Goal: Communication & Community: Answer question/provide support

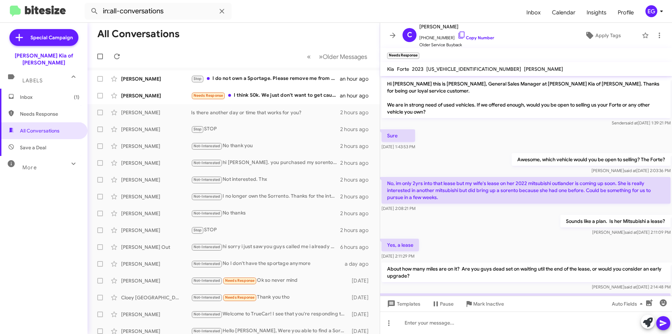
scroll to position [27, 0]
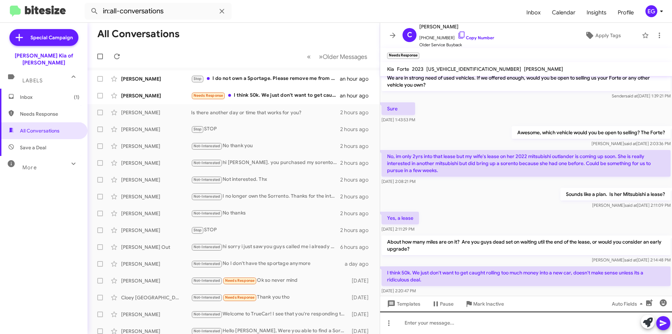
click at [443, 323] on div at bounding box center [526, 322] width 292 height 22
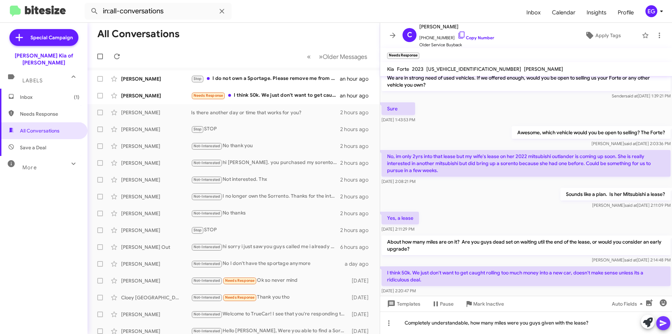
click at [663, 324] on icon at bounding box center [663, 323] width 7 height 6
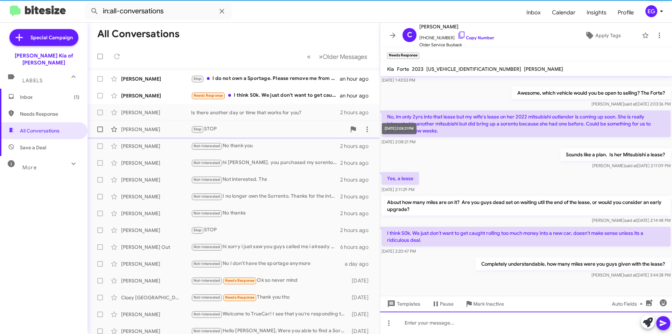
scroll to position [53, 0]
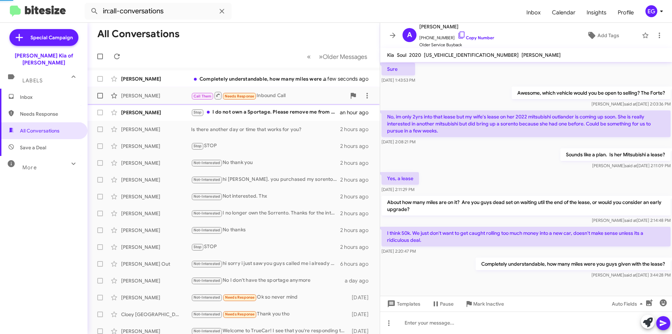
scroll to position [158, 0]
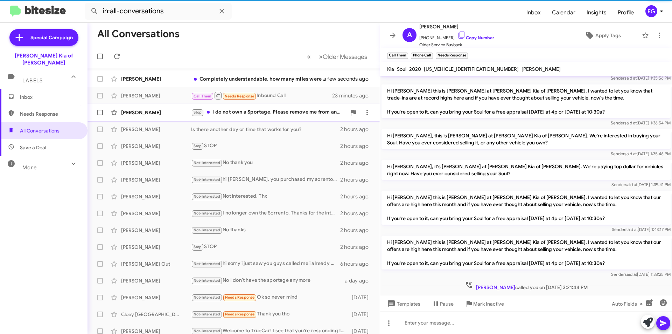
click at [286, 111] on div "Stop I do not own a Sportage. Please remove me from any list and discontinue te…" at bounding box center [268, 112] width 155 height 8
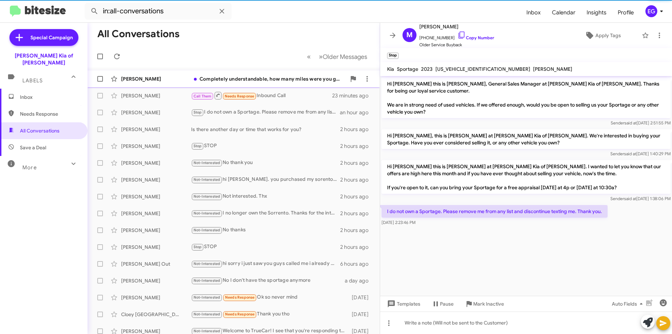
click at [276, 84] on div "[PERSON_NAME] Completely understandable, how many miles were you guys given wit…" at bounding box center [233, 79] width 281 height 14
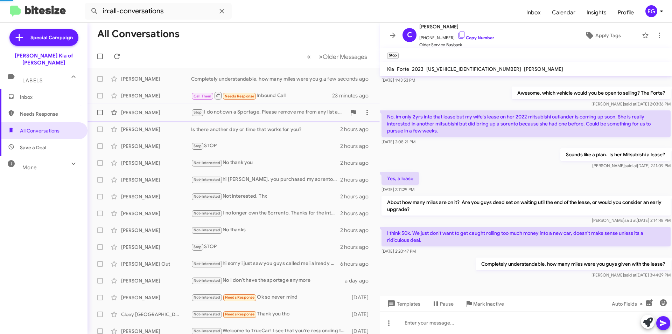
scroll to position [53, 0]
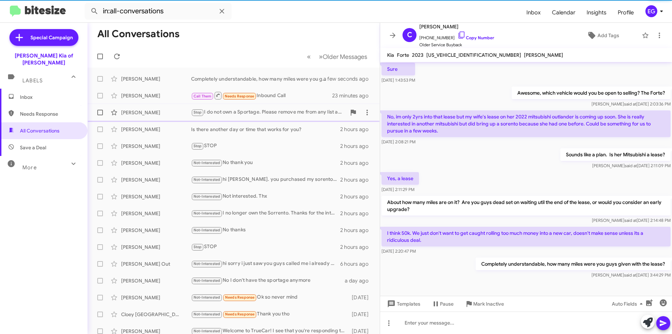
click at [285, 113] on div "Stop I do not own a Sportage. Please remove me from any list and discontinue te…" at bounding box center [268, 112] width 155 height 8
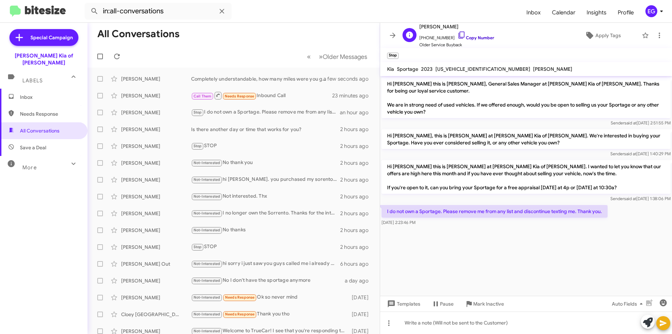
click at [482, 36] on link "Copy Number" at bounding box center [476, 37] width 37 height 5
click at [265, 78] on div "Needs Response I believe 15k per yr 4yrs" at bounding box center [268, 79] width 155 height 8
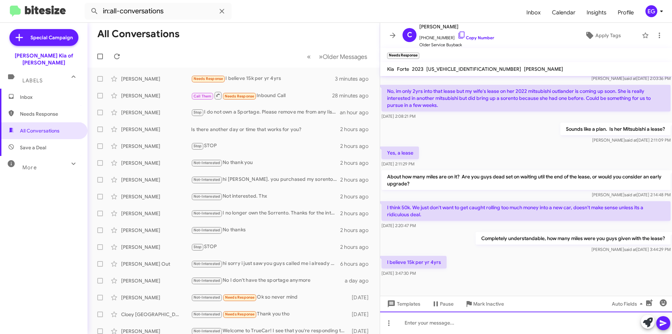
click at [445, 321] on div at bounding box center [526, 322] width 292 height 22
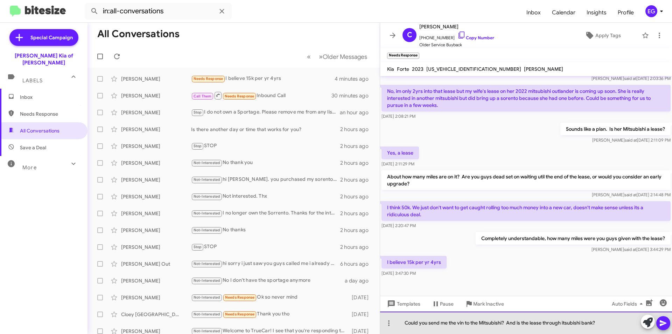
click at [564, 323] on div "Could you send me the vin to the Mitsubishi? And is the lease through itsubishi…" at bounding box center [526, 322] width 292 height 22
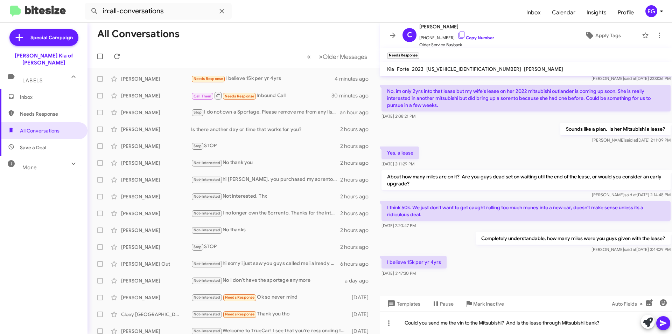
click at [666, 323] on icon at bounding box center [663, 323] width 7 height 6
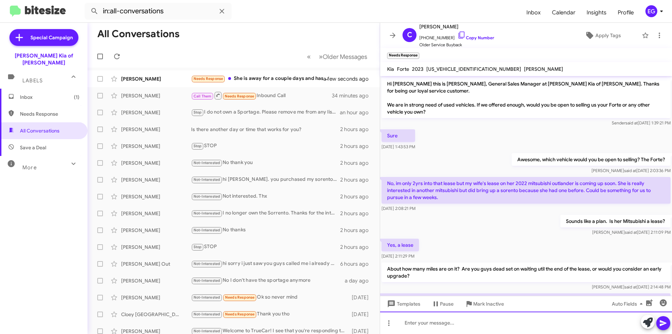
scroll to position [150, 0]
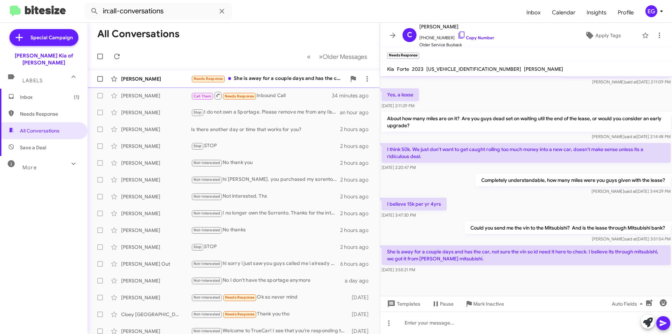
click at [259, 79] on div "Needs Response She is away for a couple days and has the car, not sure the vin …" at bounding box center [268, 79] width 155 height 8
click at [438, 325] on div at bounding box center [526, 322] width 292 height 22
click at [661, 324] on icon at bounding box center [663, 323] width 7 height 6
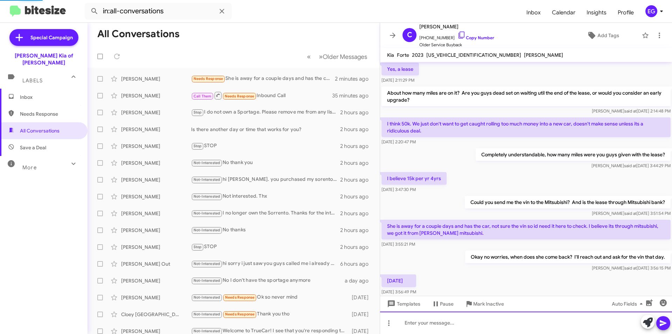
scroll to position [0, 0]
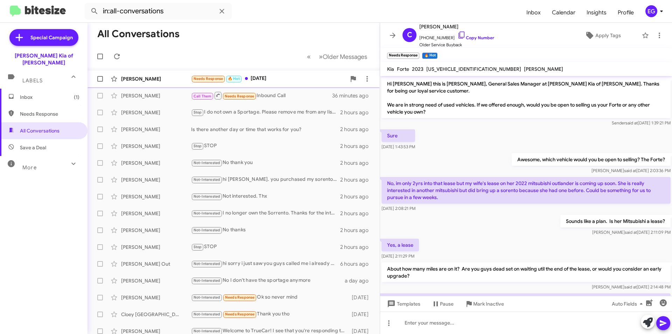
click at [274, 80] on div "Needs Response 🔥 Hot [DATE]" at bounding box center [268, 79] width 155 height 8
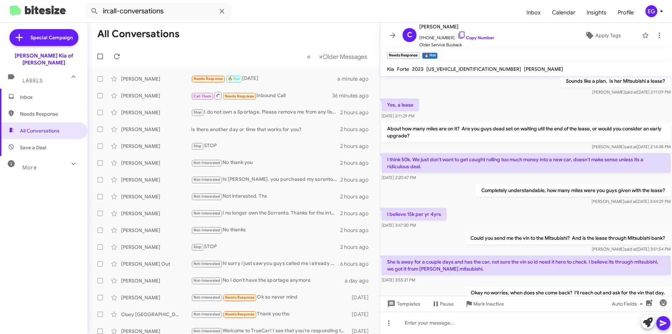
scroll to position [201, 0]
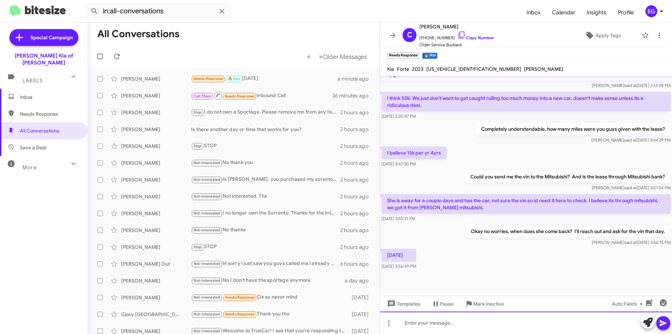
click at [456, 322] on div at bounding box center [526, 322] width 292 height 22
click at [661, 323] on icon at bounding box center [663, 323] width 8 height 8
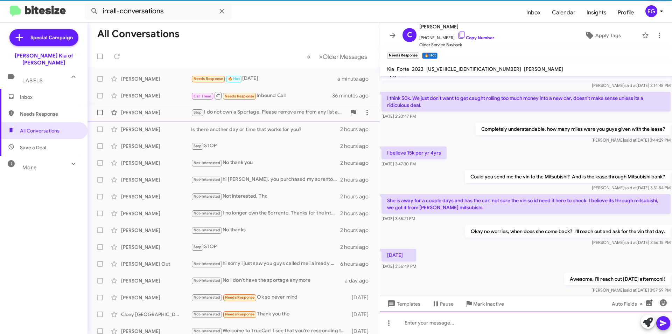
scroll to position [0, 0]
